Goal: Task Accomplishment & Management: Use online tool/utility

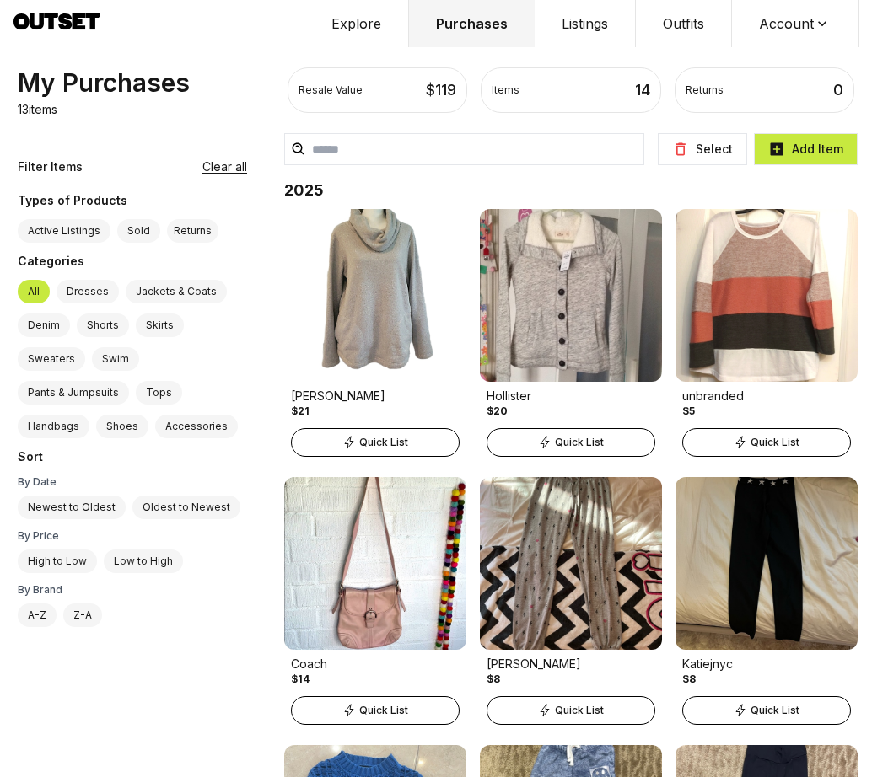
click at [574, 19] on button "Listings" at bounding box center [585, 23] width 101 height 47
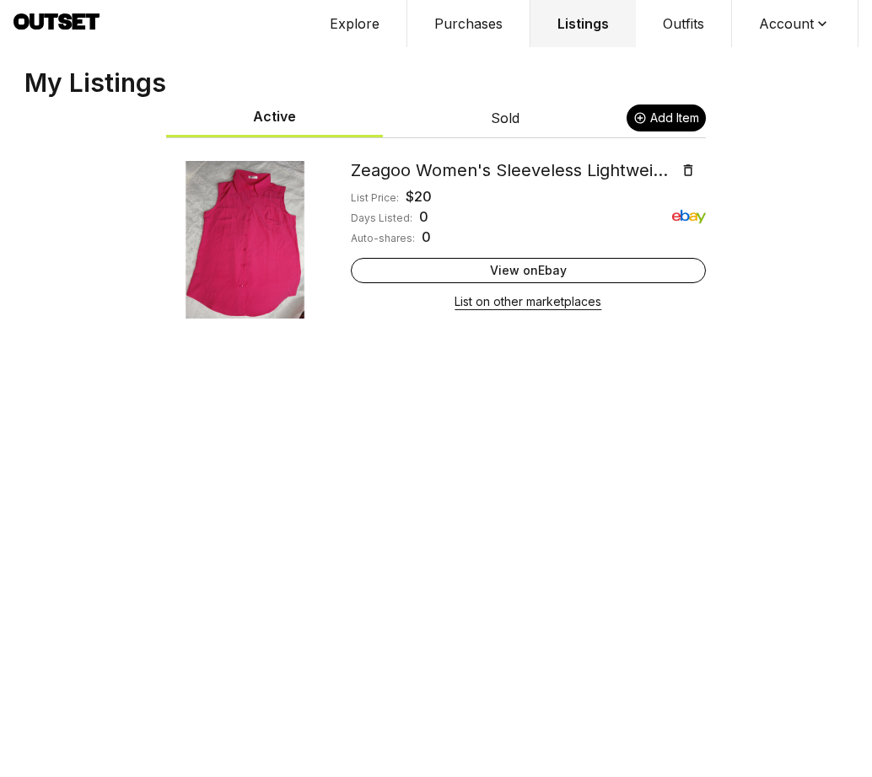
click at [534, 302] on button "List on other marketplaces" at bounding box center [527, 302] width 147 height 24
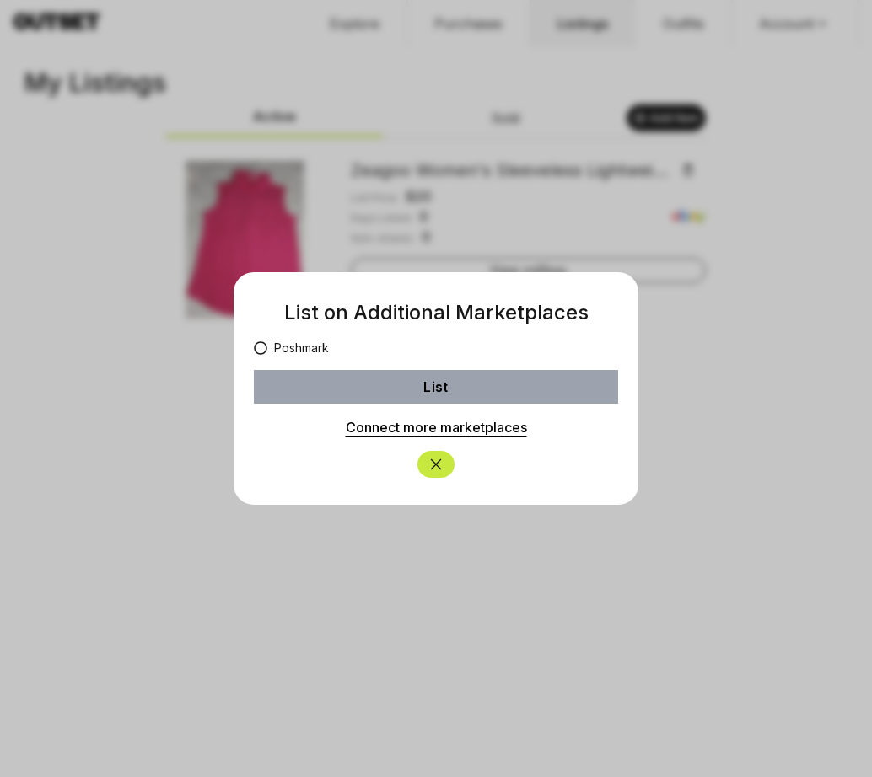
click at [259, 347] on icon at bounding box center [260, 347] width 13 height 13
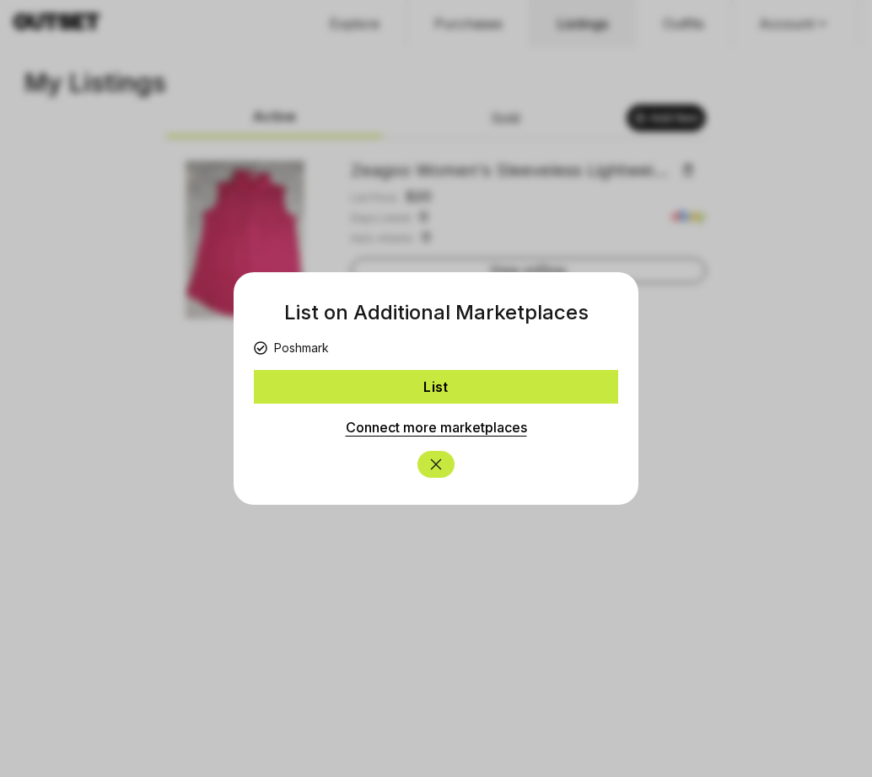
click at [443, 386] on button "List" at bounding box center [436, 387] width 364 height 34
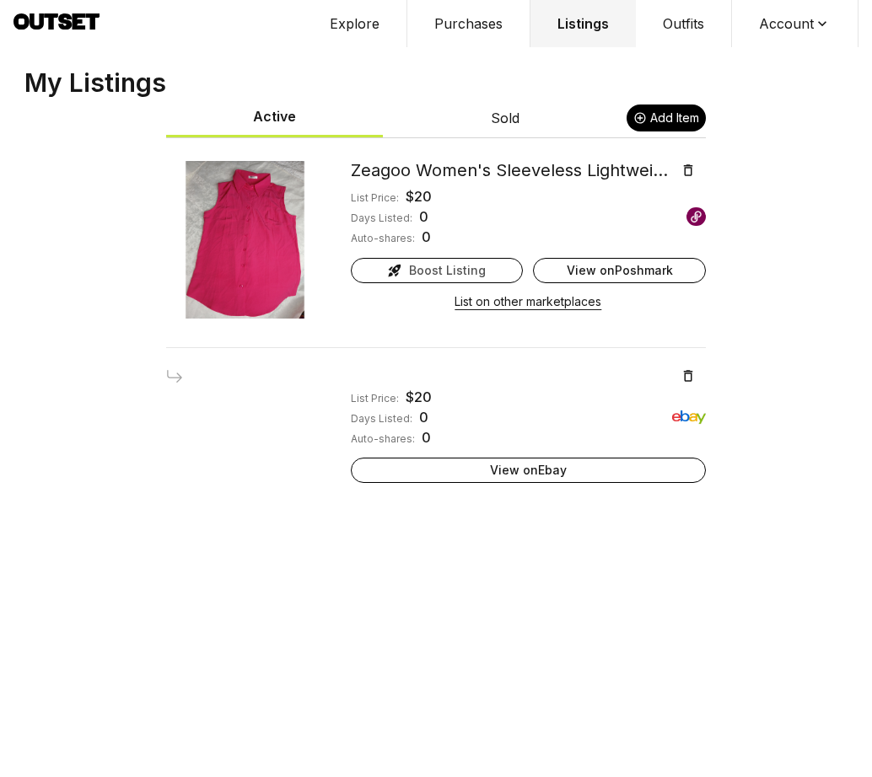
click at [598, 271] on link "View on Poshmark" at bounding box center [619, 270] width 173 height 25
